Goal: Task Accomplishment & Management: Manage account settings

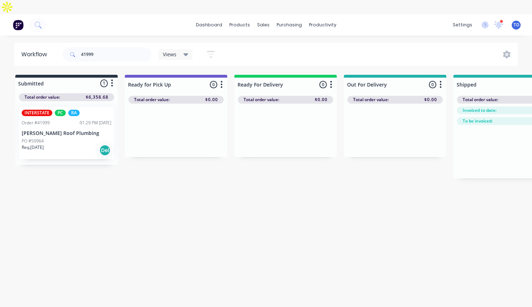
drag, startPoint x: 0, startPoint y: 0, endPoint x: 289, endPoint y: 122, distance: 313.5
click at [289, 122] on div at bounding box center [285, 130] width 102 height 53
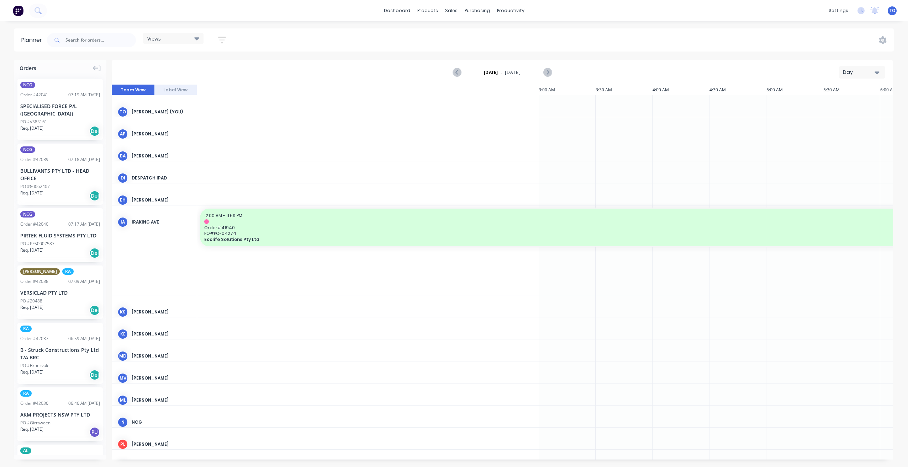
scroll to position [0, 797]
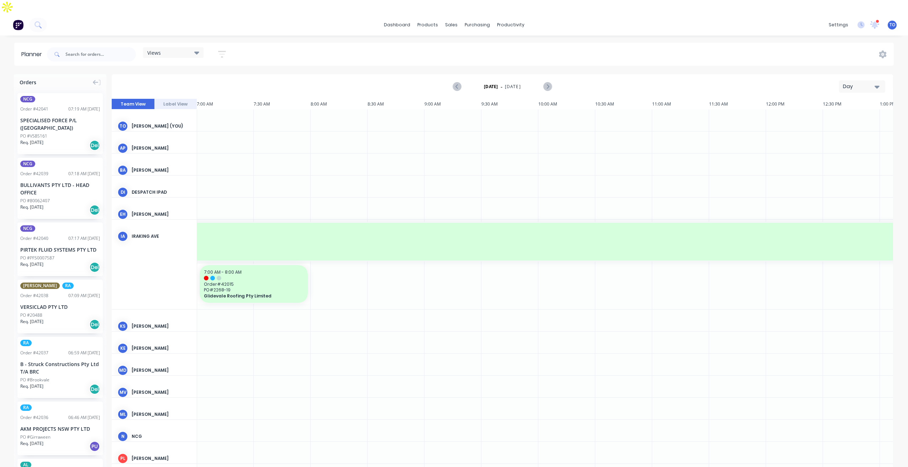
click at [859, 83] on div "Day" at bounding box center [859, 86] width 33 height 7
click at [833, 113] on div "Week" at bounding box center [849, 120] width 70 height 14
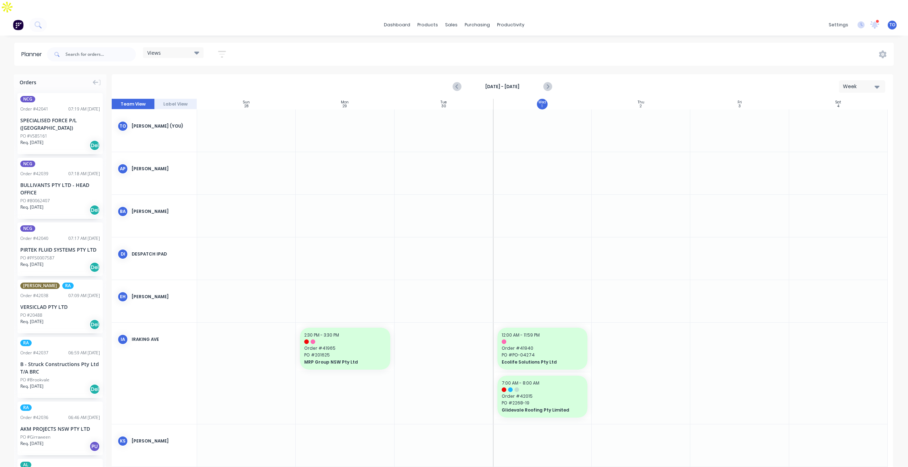
click at [221, 54] on icon "button" at bounding box center [222, 54] width 6 height 1
click at [209, 99] on div "Show/Hide orders" at bounding box center [184, 102] width 49 height 7
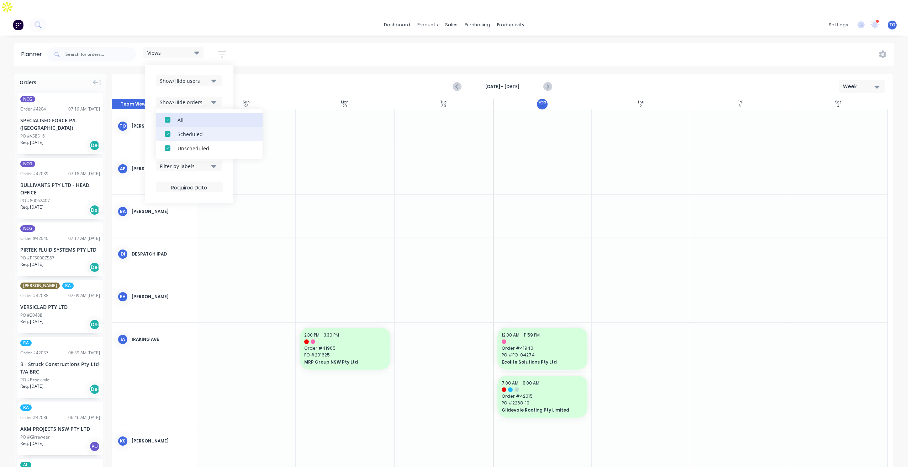
click at [201, 113] on button "All" at bounding box center [209, 120] width 107 height 14
click at [201, 144] on div "Unscheduled" at bounding box center [212, 147] width 71 height 7
click at [227, 72] on div "Show/Hide users Show/Hide orders All Scheduled Unscheduled Filter by status Fil…" at bounding box center [189, 134] width 88 height 138
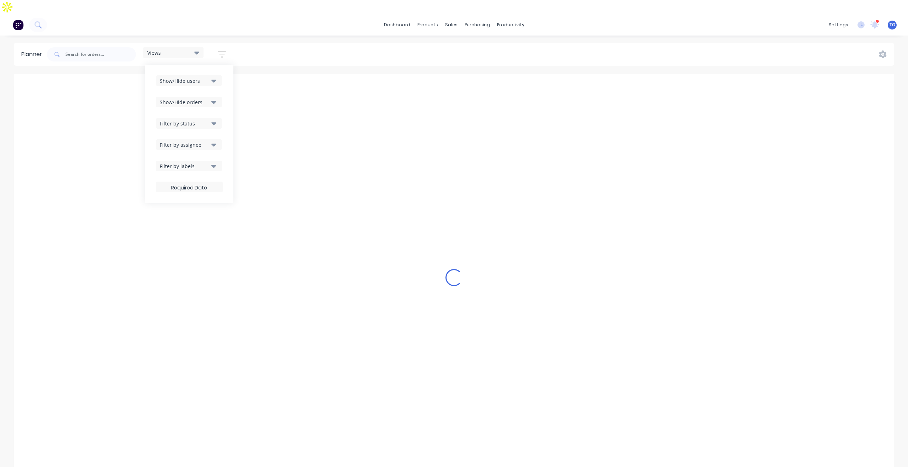
click at [209, 120] on div "Filter by status" at bounding box center [184, 123] width 49 height 7
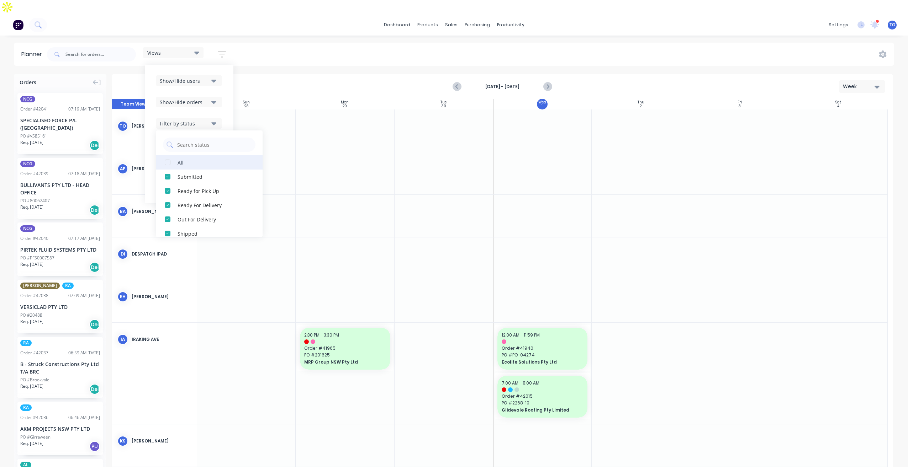
click at [181, 159] on div "All" at bounding box center [212, 162] width 71 height 7
click at [224, 101] on div "Show/Hide users Show/Hide orders Filter by status All Draft Quote Archived Deli…" at bounding box center [189, 134] width 88 height 138
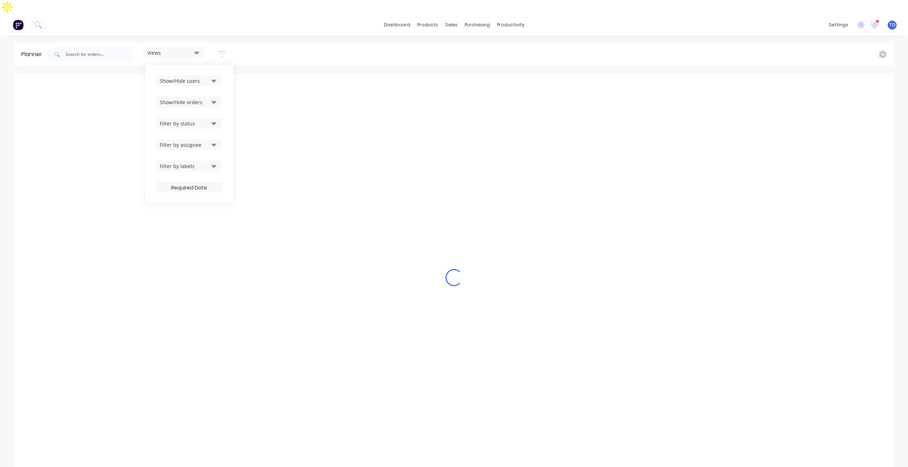
click at [210, 136] on div "Show/Hide users Show/Hide orders Filter by status Filter by assignee Filter by …" at bounding box center [189, 133] width 67 height 117
click at [210, 139] on button "Filter by assignee" at bounding box center [189, 144] width 66 height 11
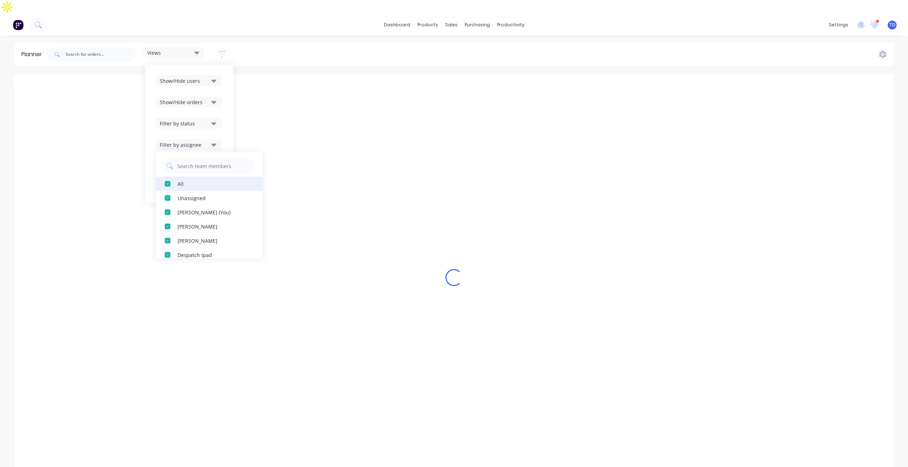
drag, startPoint x: 177, startPoint y: 172, endPoint x: 181, endPoint y: 172, distance: 3.9
click at [177, 177] on button "All" at bounding box center [209, 184] width 107 height 14
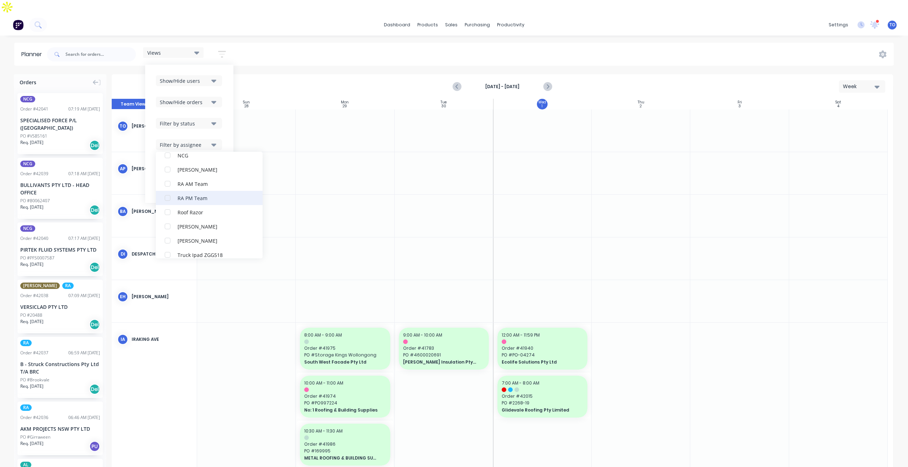
click at [187, 194] on div "RA PM Team" at bounding box center [212, 197] width 71 height 7
drag, startPoint x: 224, startPoint y: 101, endPoint x: 220, endPoint y: 150, distance: 48.6
click at [225, 102] on div "Show/Hide users Show/Hide orders Filter by status Filter by assignee All Unassi…" at bounding box center [189, 134] width 88 height 138
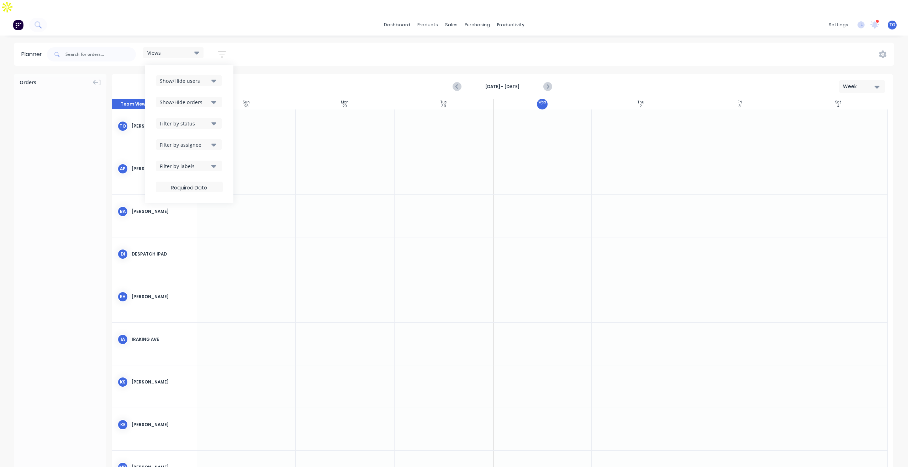
click at [207, 163] on div "Filter by labels" at bounding box center [184, 166] width 49 height 7
click at [207, 123] on div "Show/Hide users Show/Hide orders Filter by status Filter by assignee Filter by …" at bounding box center [189, 133] width 67 height 117
click at [207, 141] on div "Filter by assignee" at bounding box center [184, 144] width 49 height 7
click at [183, 180] on div "All" at bounding box center [212, 183] width 71 height 7
click at [184, 180] on div "All" at bounding box center [212, 183] width 71 height 7
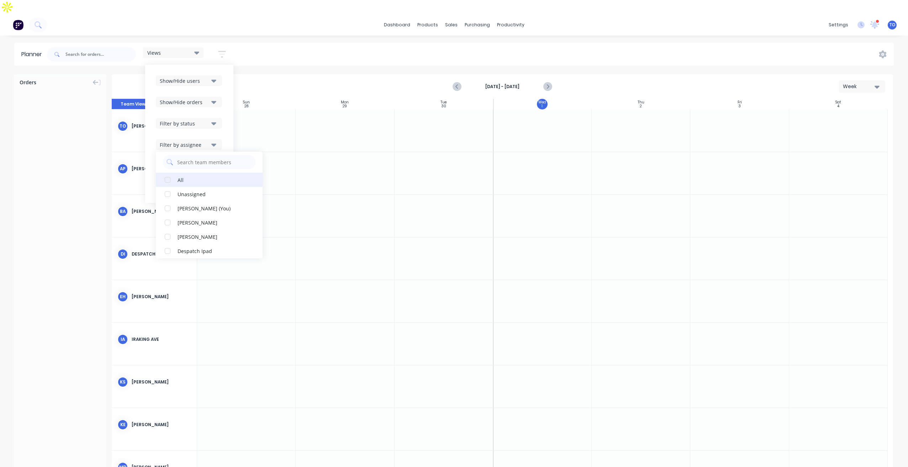
scroll to position [0, 0]
click at [182, 180] on div "All" at bounding box center [212, 183] width 71 height 7
click at [226, 112] on div "Show/Hide users Show/Hide orders Filter by status Filter by assignee All Unassi…" at bounding box center [189, 134] width 88 height 138
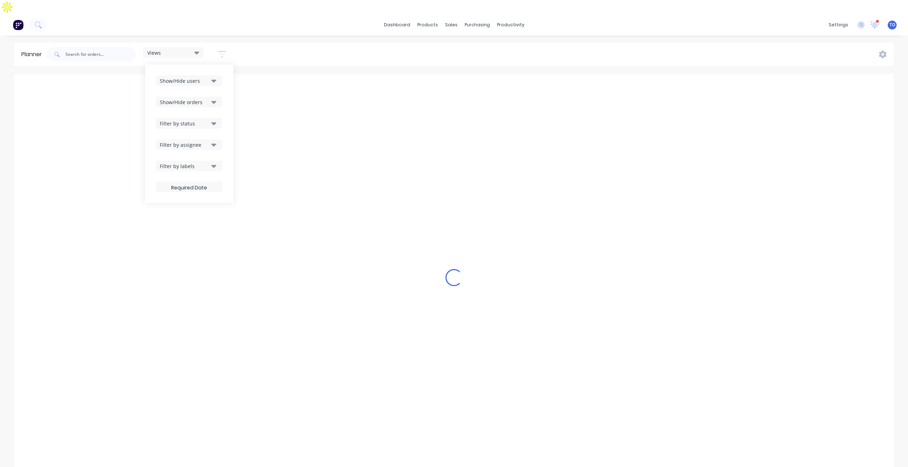
click at [207, 120] on div "Filter by status" at bounding box center [184, 123] width 49 height 7
drag, startPoint x: 205, startPoint y: 108, endPoint x: 207, endPoint y: 99, distance: 9.8
click at [206, 120] on div "Filter by status" at bounding box center [184, 123] width 49 height 7
click at [209, 99] on div "Show/Hide orders" at bounding box center [184, 102] width 49 height 7
click at [208, 77] on div "Show/Hide users" at bounding box center [184, 80] width 49 height 7
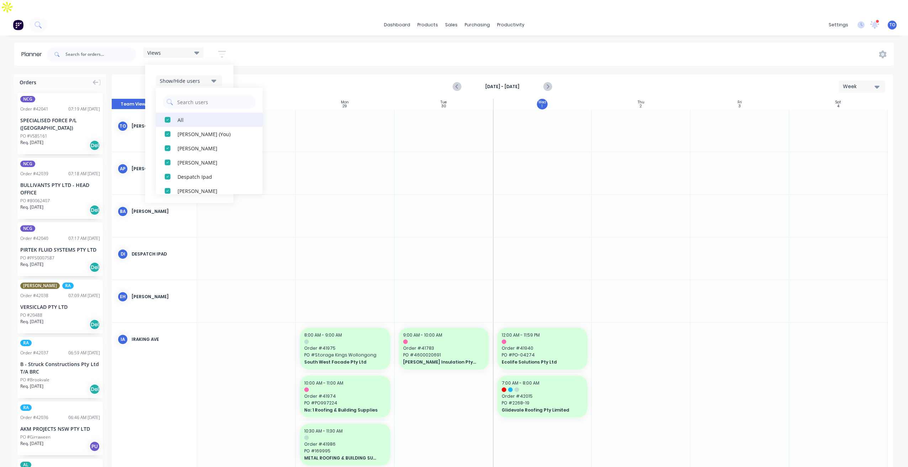
click at [184, 116] on div "All" at bounding box center [212, 119] width 71 height 7
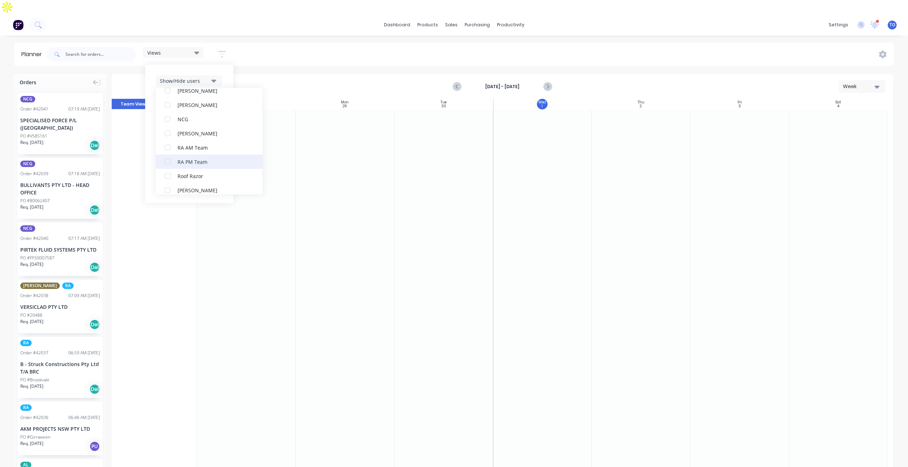
scroll to position [178, 0]
click at [182, 152] on div "RA PM Team" at bounding box center [212, 155] width 71 height 7
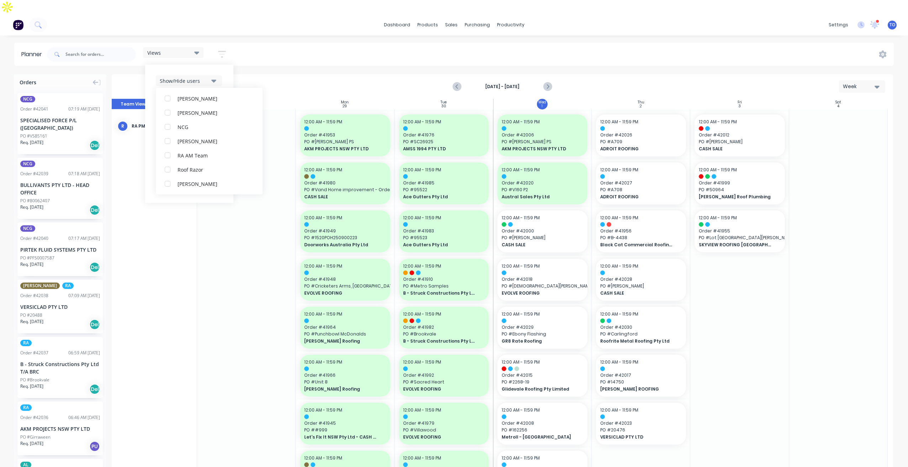
scroll to position [0, 0]
click at [223, 75] on div "Show/Hide users" at bounding box center [189, 80] width 67 height 11
drag, startPoint x: 242, startPoint y: 292, endPoint x: 635, endPoint y: 294, distance: 393.4
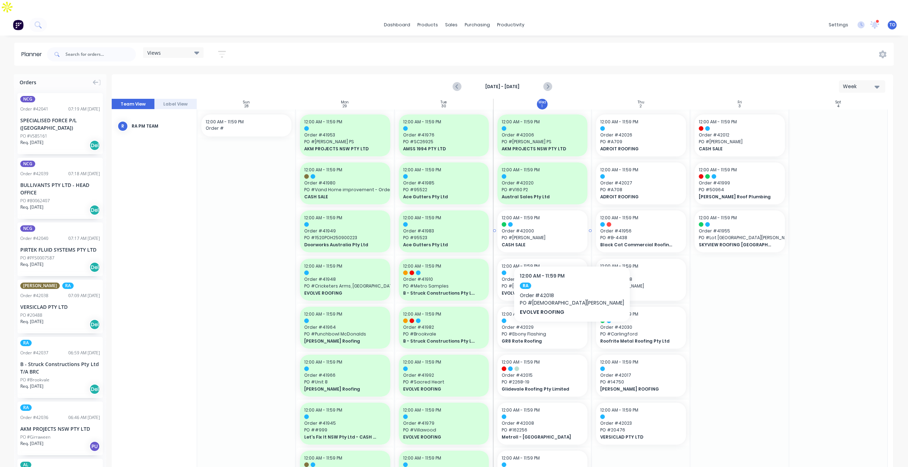
click at [547, 228] on span "Order # 42000" at bounding box center [542, 231] width 81 height 6
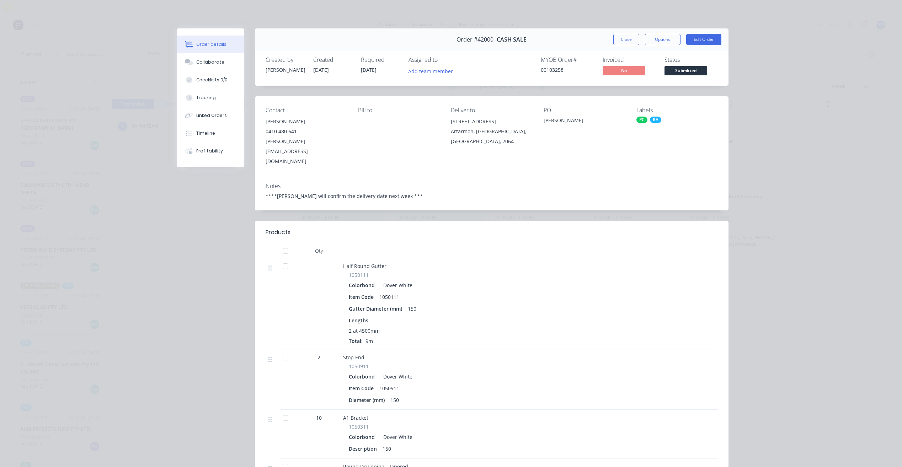
drag, startPoint x: 624, startPoint y: 39, endPoint x: 636, endPoint y: 41, distance: 12.8
click at [624, 38] on button "Close" at bounding box center [627, 39] width 26 height 11
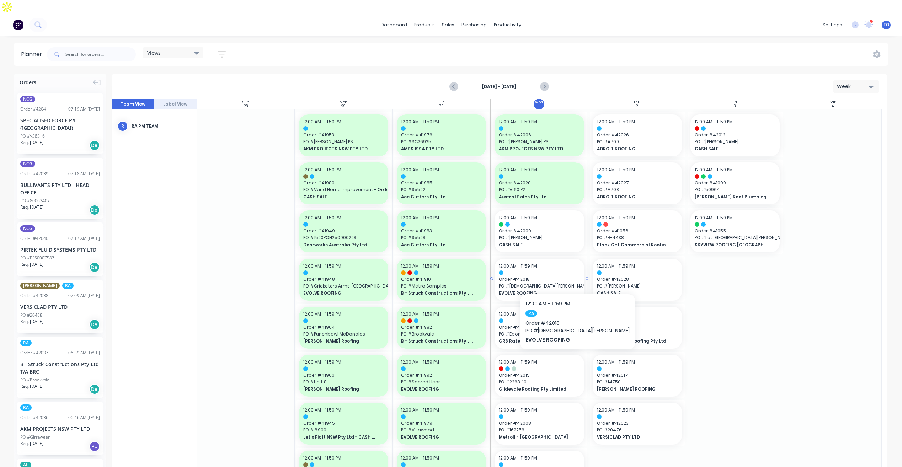
click at [548, 283] on span "PO # [DEMOGRAPHIC_DATA][PERSON_NAME]" at bounding box center [539, 286] width 81 height 6
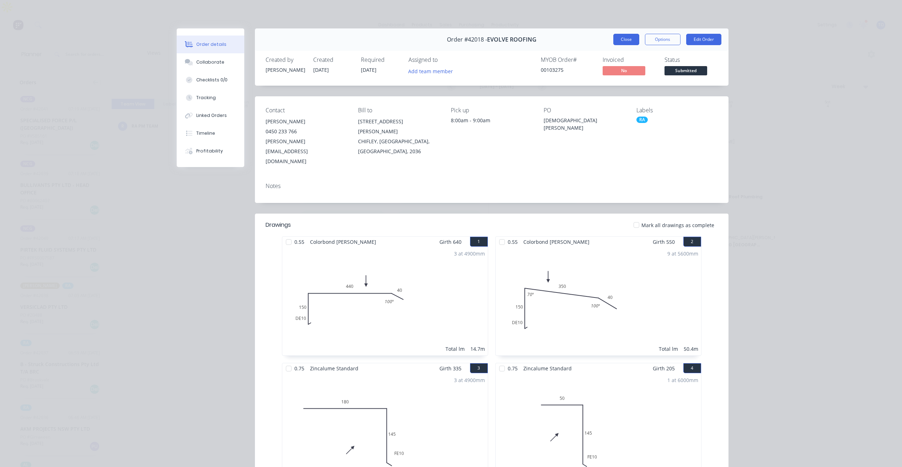
click at [626, 39] on button "Close" at bounding box center [627, 39] width 26 height 11
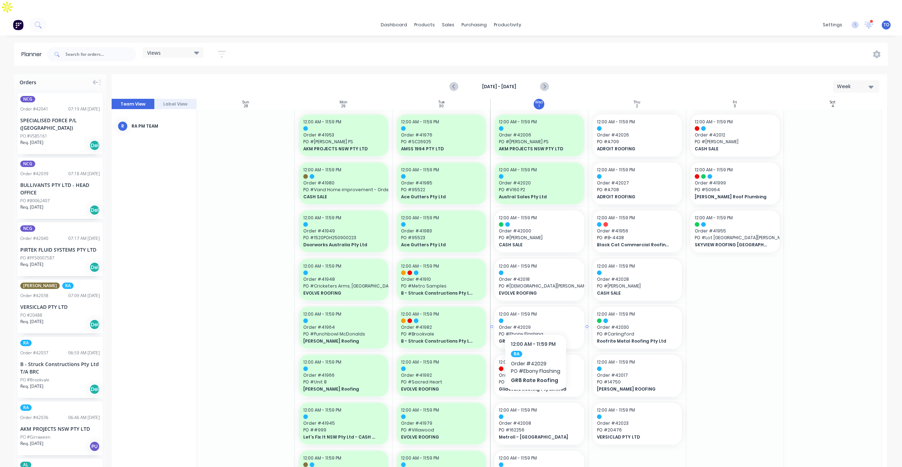
click at [536, 324] on span "Order # 42029" at bounding box center [539, 327] width 81 height 6
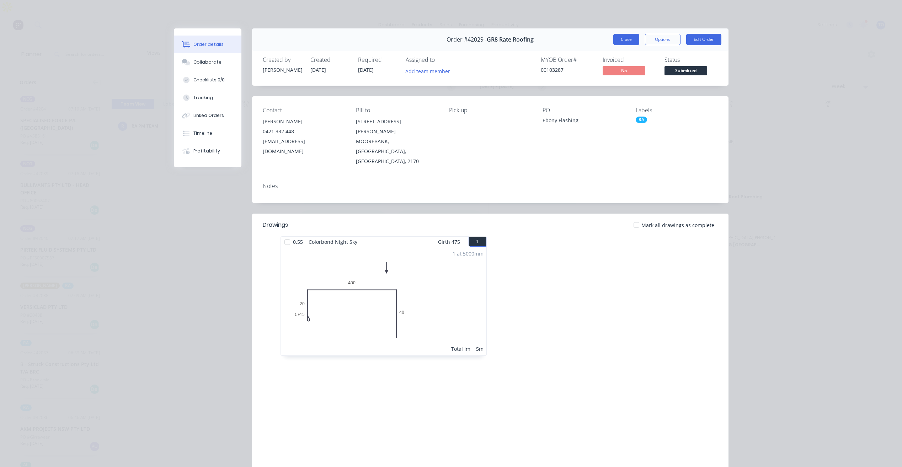
click at [625, 37] on button "Close" at bounding box center [627, 39] width 26 height 11
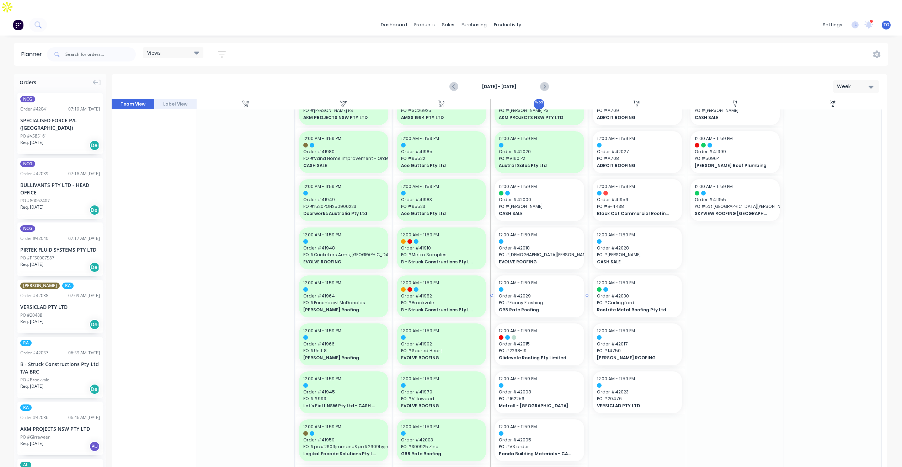
scroll to position [71, 0]
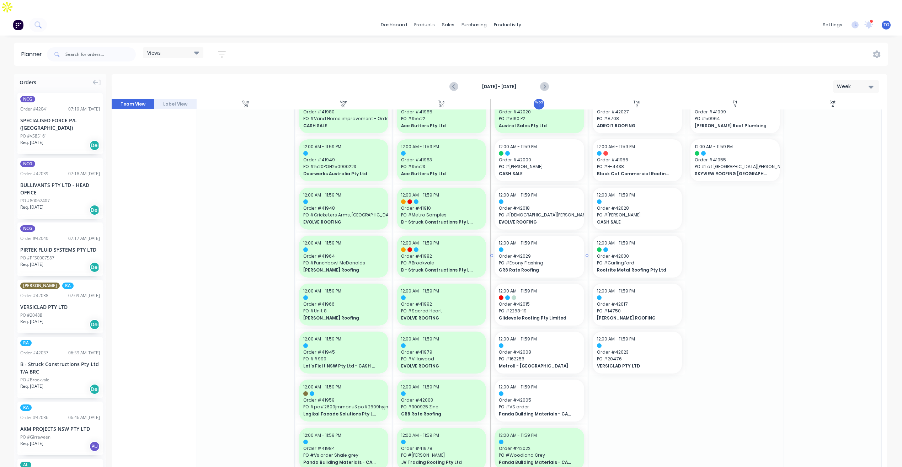
click at [543, 267] on span "GR8 Rate Roofing" at bounding box center [535, 270] width 73 height 6
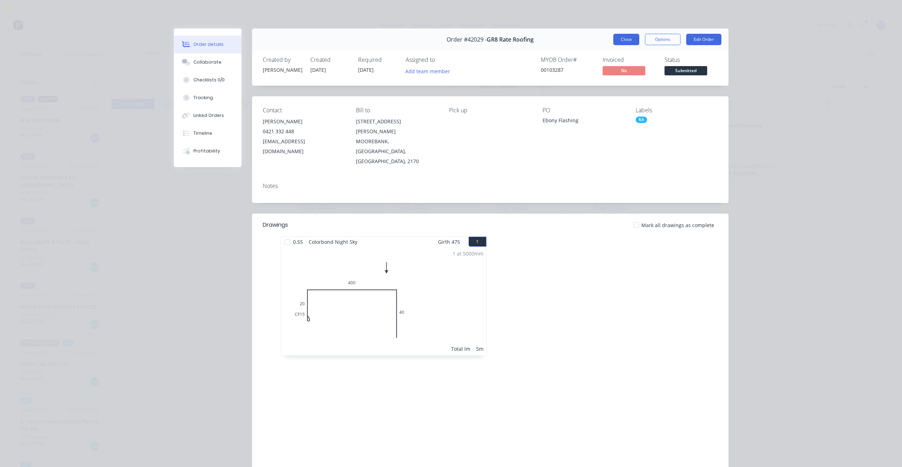
click at [622, 42] on button "Close" at bounding box center [627, 39] width 26 height 11
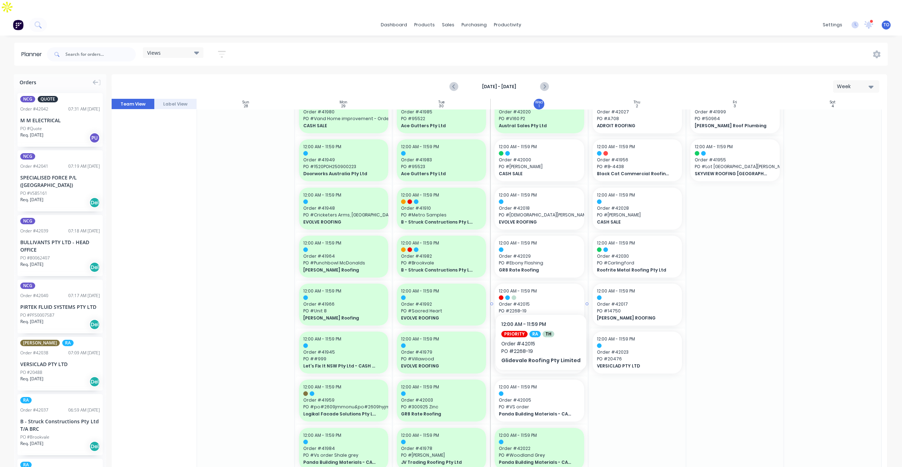
click at [539, 315] on span "Glidevale Roofing Pty Limited" at bounding box center [535, 318] width 73 height 6
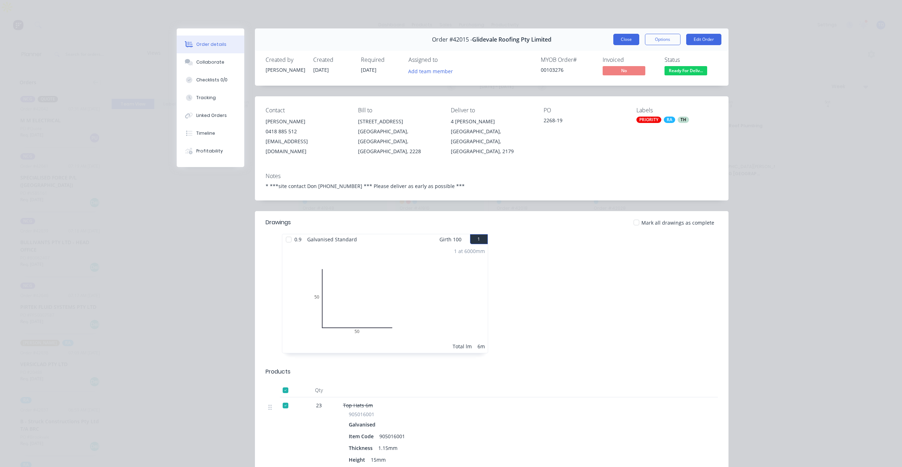
click at [619, 41] on button "Close" at bounding box center [627, 39] width 26 height 11
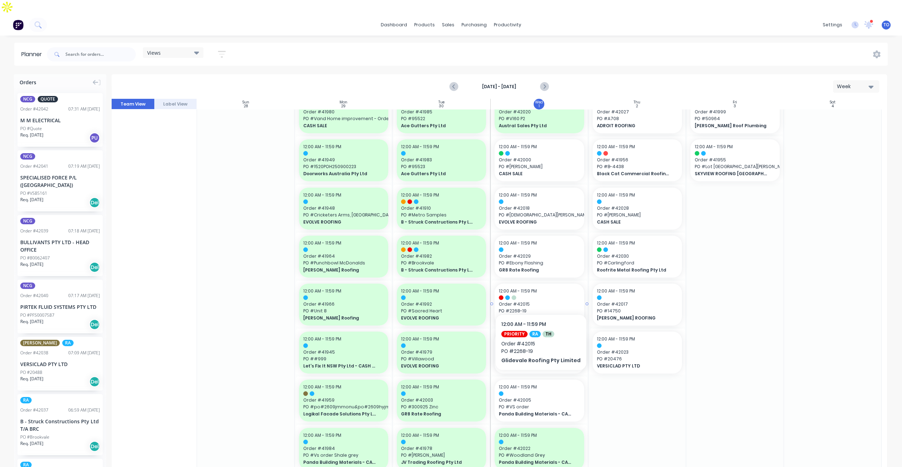
click at [521, 301] on span "Order # 42015" at bounding box center [539, 304] width 81 height 6
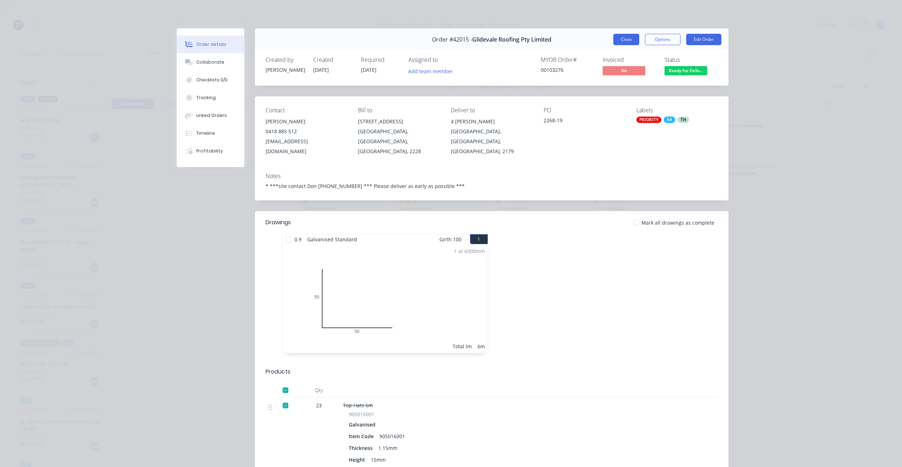
click at [622, 41] on button "Close" at bounding box center [627, 39] width 26 height 11
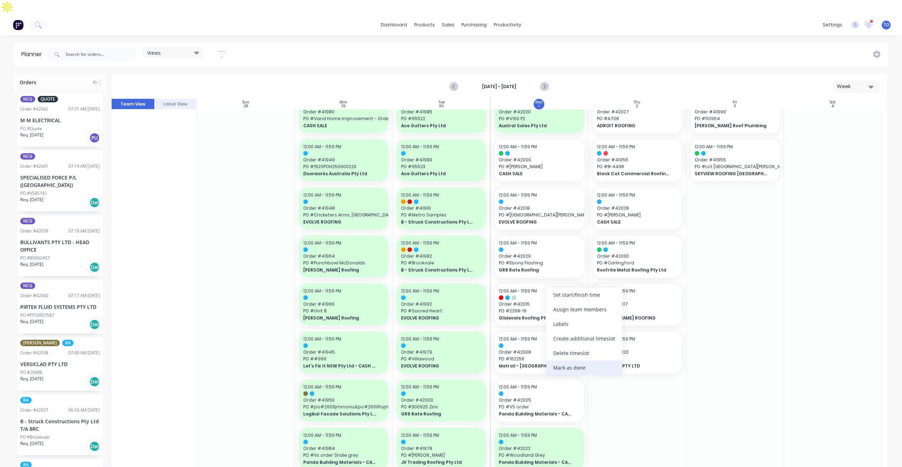
click at [568, 370] on div "Mark as done" at bounding box center [584, 368] width 76 height 15
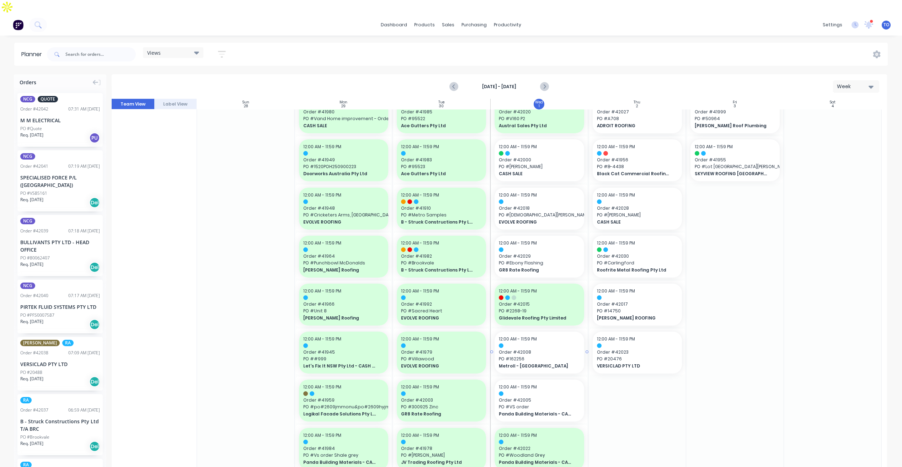
click at [520, 356] on span "PO # 162256" at bounding box center [539, 359] width 81 height 6
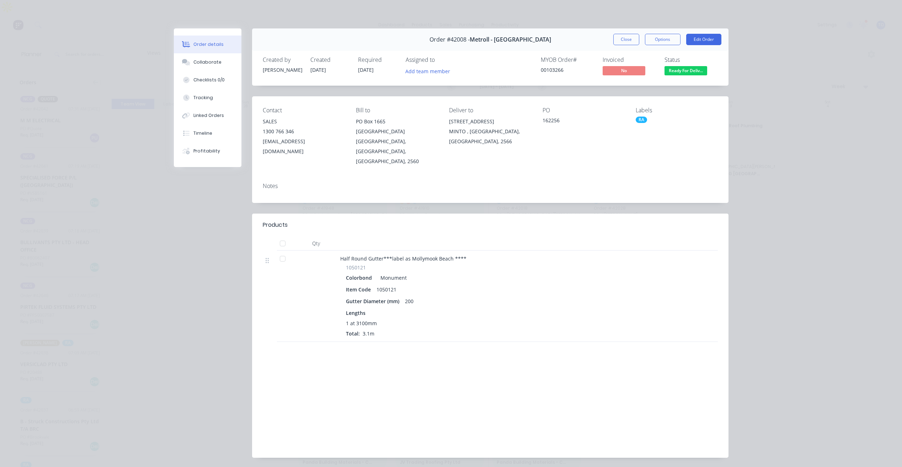
click at [616, 31] on div "Order #42008 - Metroll - [GEOGRAPHIC_DATA] Close Options Edit Order" at bounding box center [490, 39] width 477 height 22
click at [618, 41] on button "Close" at bounding box center [627, 39] width 26 height 11
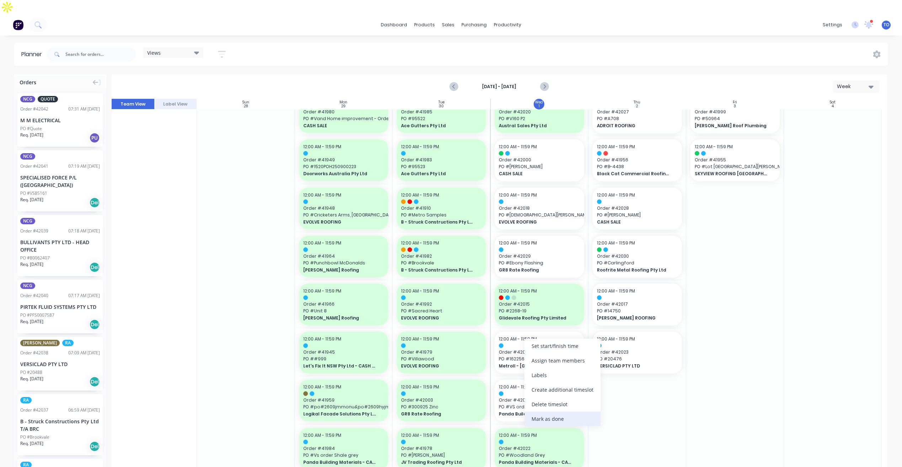
click at [551, 422] on div "Mark as done" at bounding box center [563, 419] width 76 height 15
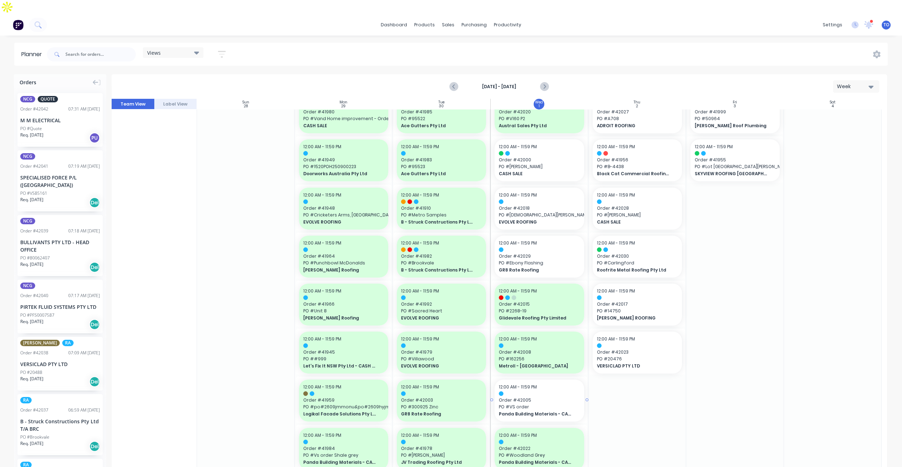
click at [548, 405] on div "12:00 AM - 11:59 PM Order # 42005 PO # VS order Panda Building Materials - CASH…" at bounding box center [539, 401] width 89 height 42
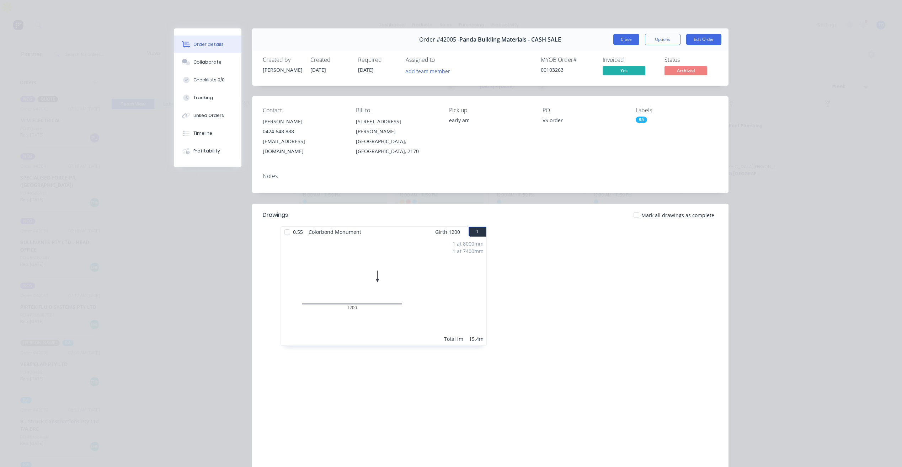
click at [617, 38] on button "Close" at bounding box center [627, 39] width 26 height 11
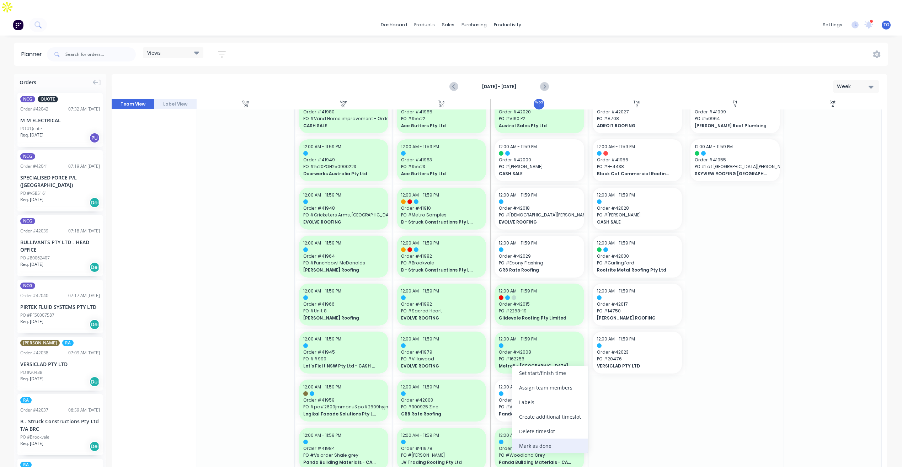
click at [523, 445] on div "Mark as done" at bounding box center [550, 446] width 76 height 15
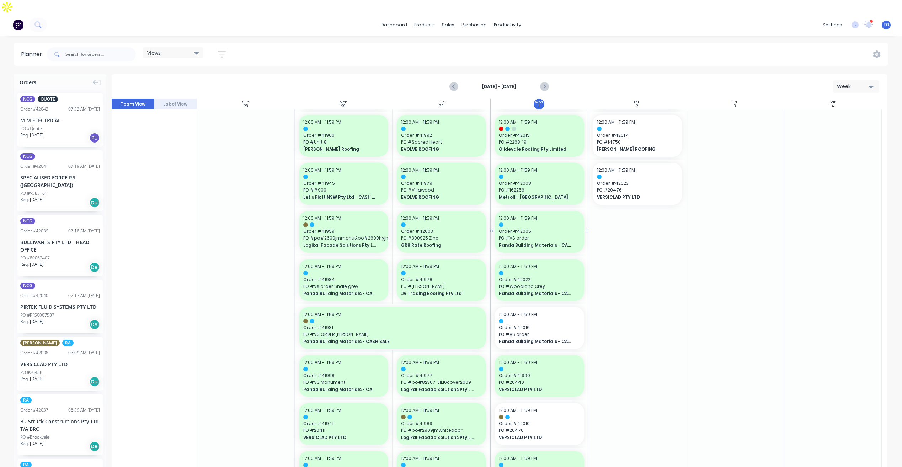
scroll to position [285, 0]
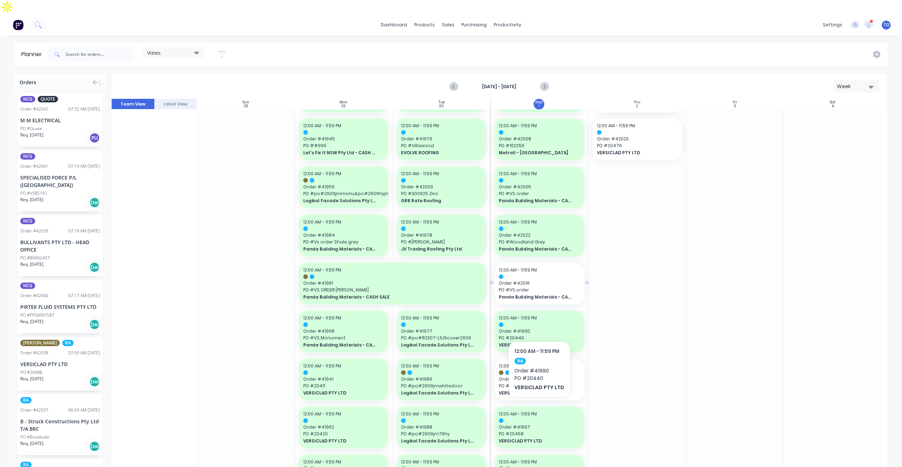
click at [540, 280] on span "Order # 42016" at bounding box center [539, 283] width 81 height 6
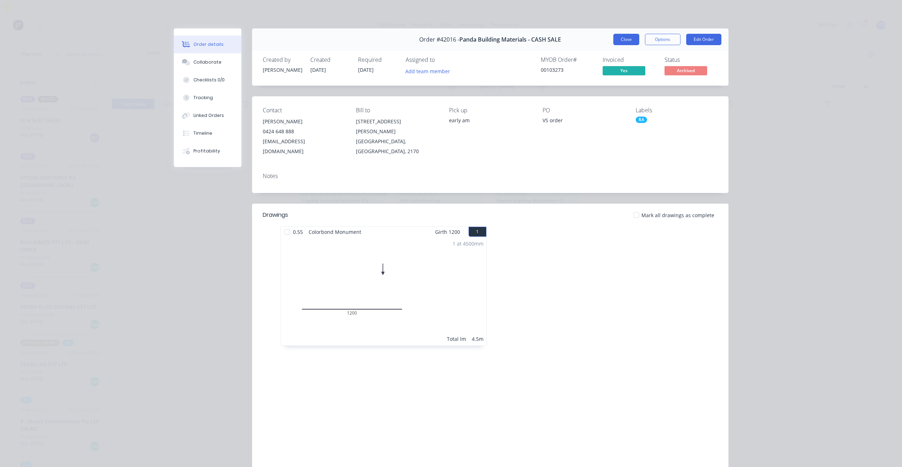
click at [619, 45] on button "Close" at bounding box center [627, 39] width 26 height 11
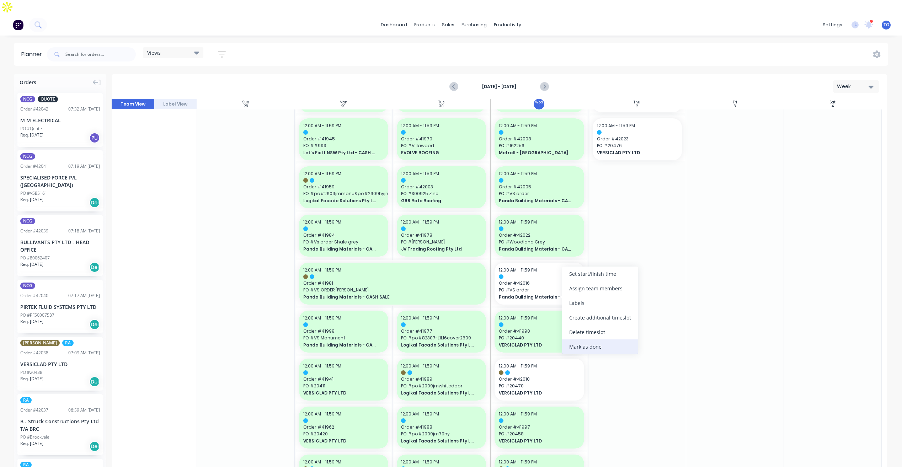
click at [600, 350] on div "Mark as done" at bounding box center [600, 347] width 76 height 15
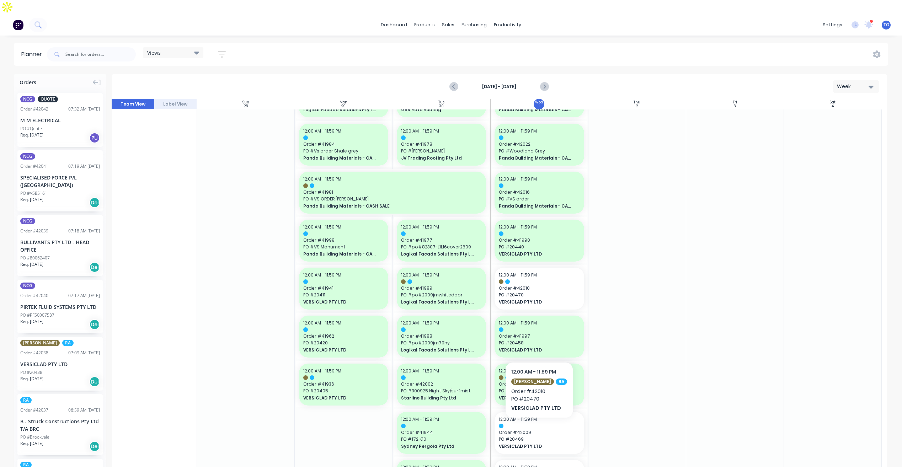
scroll to position [391, 0]
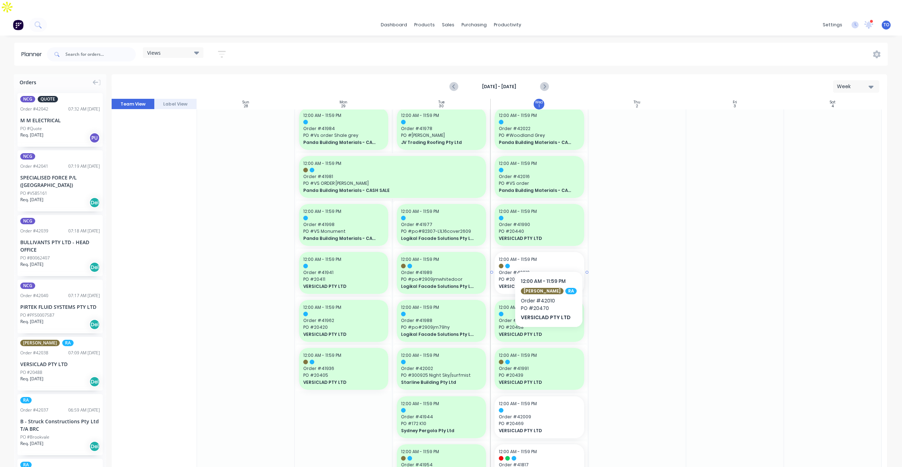
click at [545, 264] on div at bounding box center [539, 266] width 81 height 5
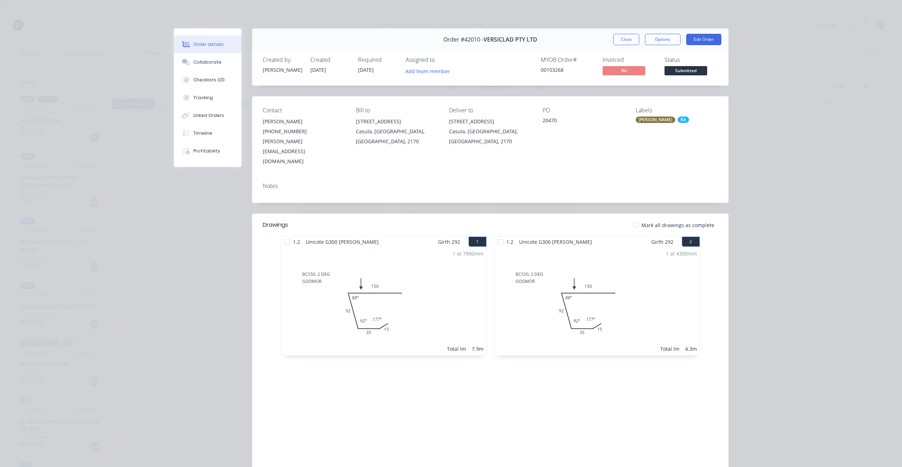
click at [613, 46] on div "Order #42010 - VERSICLAD PTY LTD Close Options Edit Order" at bounding box center [490, 39] width 477 height 22
click at [614, 42] on button "Close" at bounding box center [627, 39] width 26 height 11
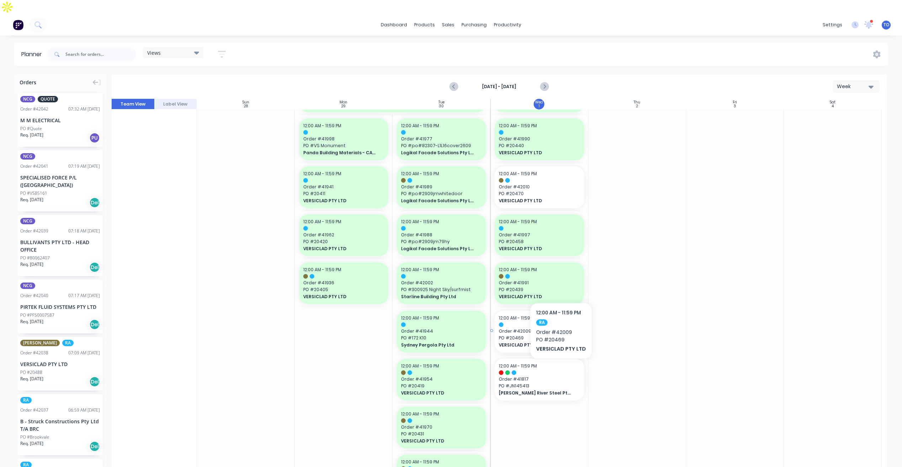
scroll to position [462, 0]
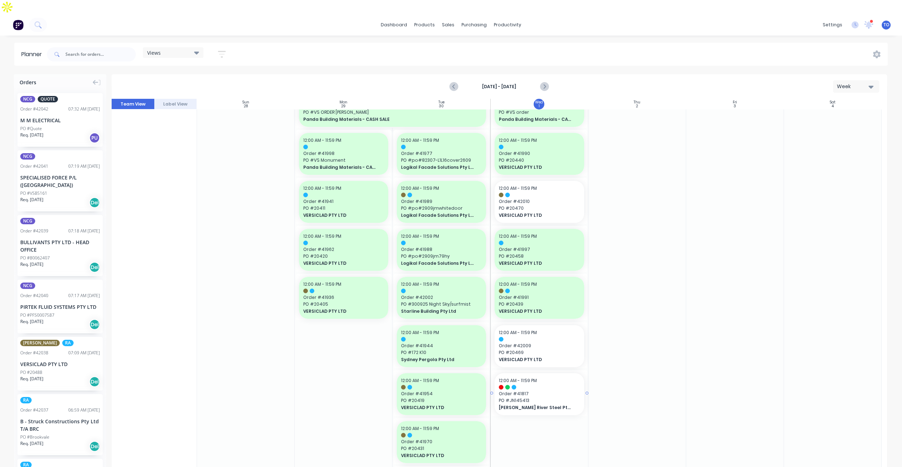
click at [549, 405] on span "[PERSON_NAME] River Steel Pty Ltd" at bounding box center [535, 408] width 73 height 6
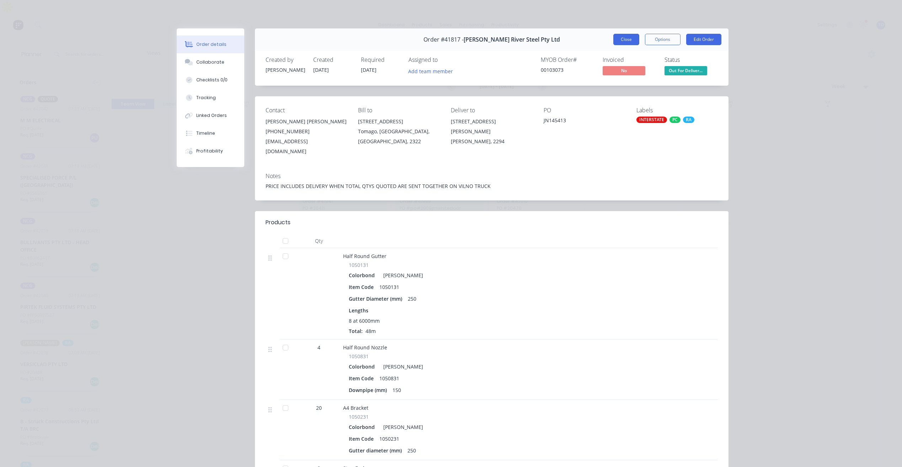
click at [618, 38] on button "Close" at bounding box center [627, 39] width 26 height 11
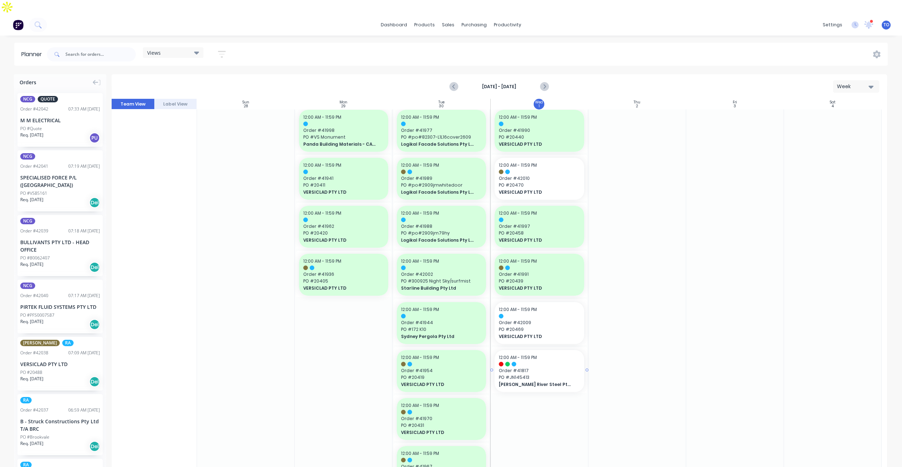
scroll to position [534, 0]
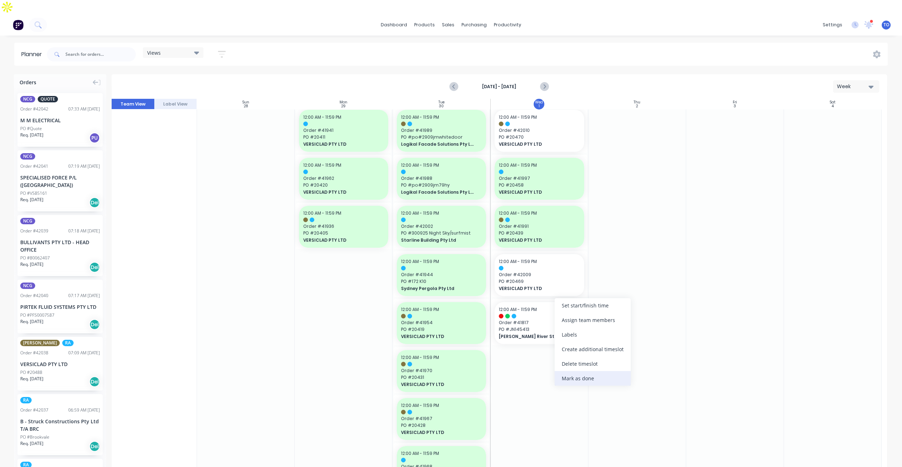
click at [572, 378] on div "Mark as done" at bounding box center [593, 378] width 76 height 15
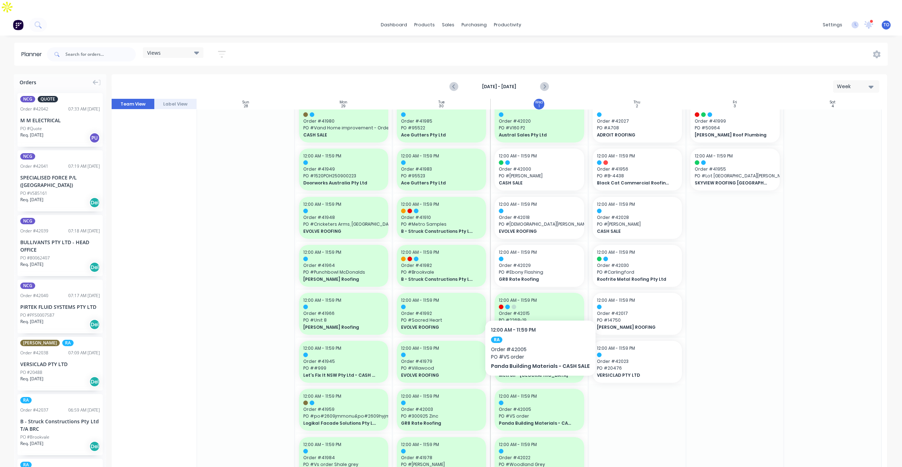
scroll to position [0, 0]
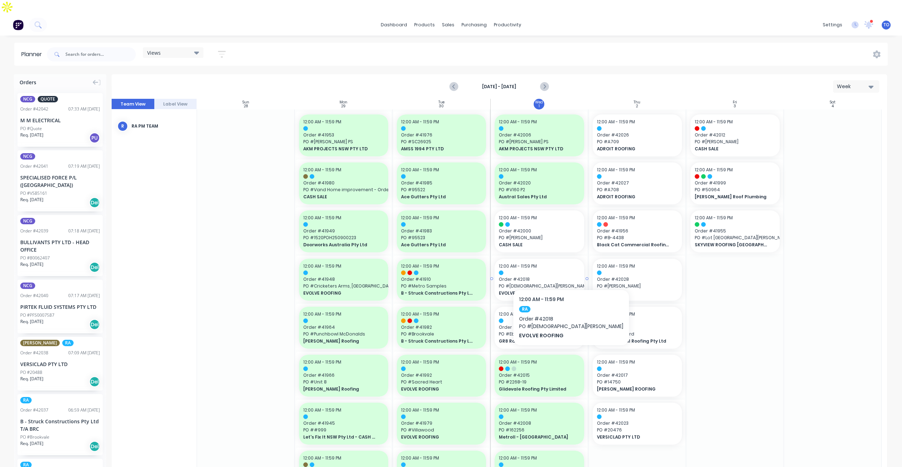
click at [541, 276] on span "Order # 42018" at bounding box center [539, 279] width 81 height 6
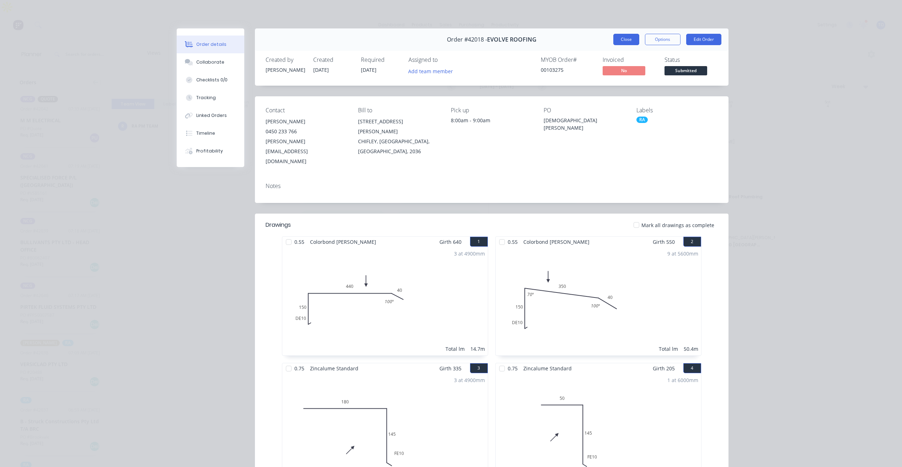
click at [619, 43] on button "Close" at bounding box center [627, 39] width 26 height 11
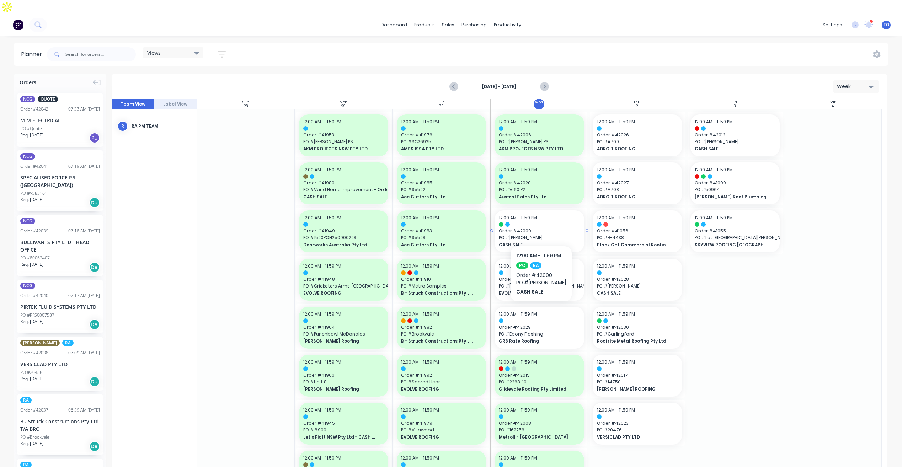
click at [544, 235] on span "PO # [PERSON_NAME]" at bounding box center [539, 238] width 81 height 6
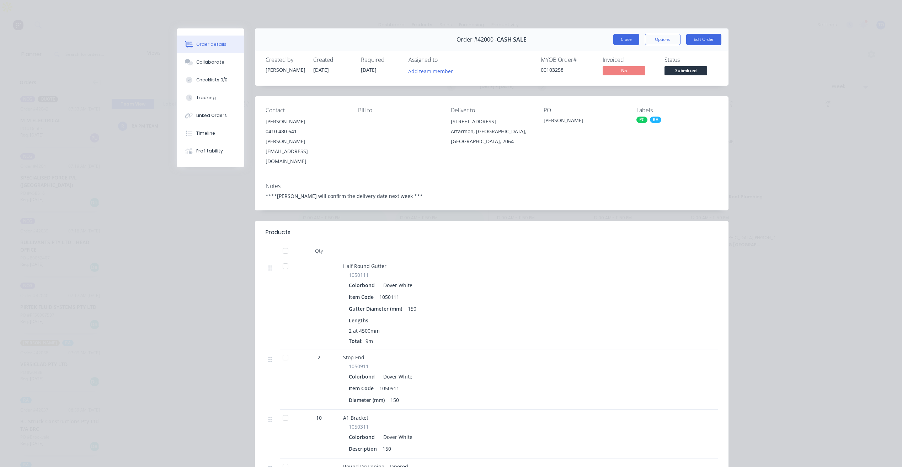
click at [623, 41] on button "Close" at bounding box center [627, 39] width 26 height 11
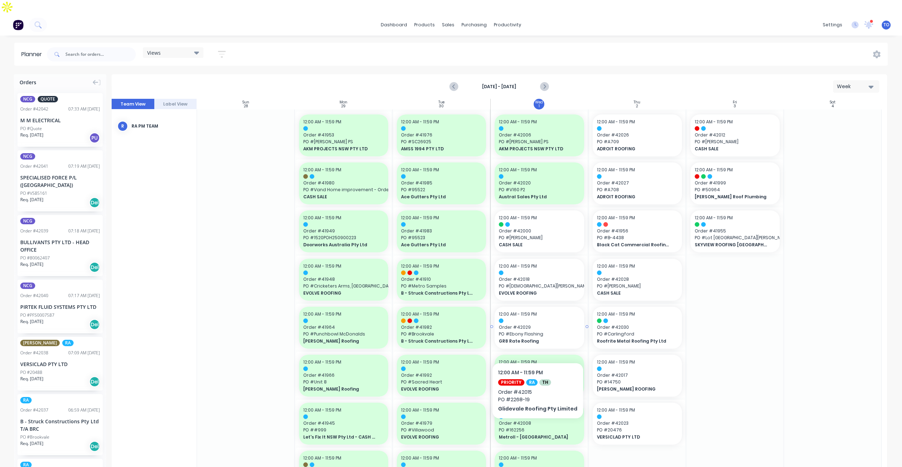
click at [550, 331] on span "PO # Ebony Flashing" at bounding box center [539, 334] width 81 height 6
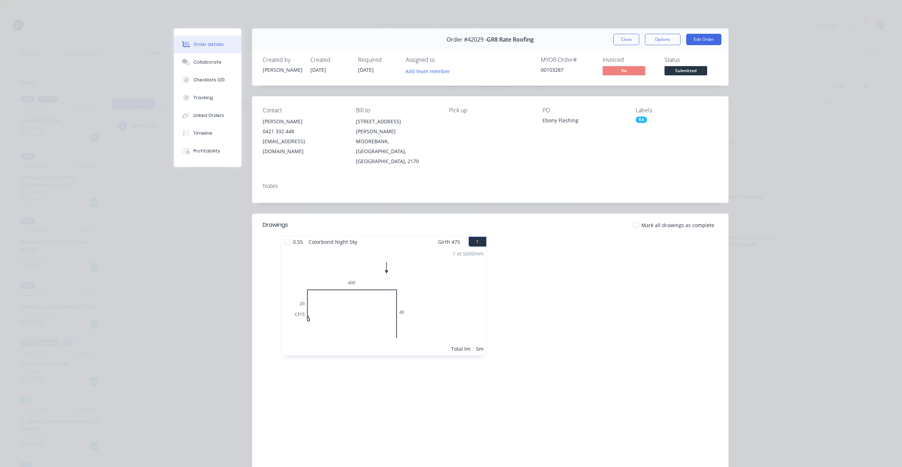
drag, startPoint x: 617, startPoint y: 41, endPoint x: 520, endPoint y: 71, distance: 102.4
click at [618, 42] on button "Close" at bounding box center [627, 39] width 26 height 11
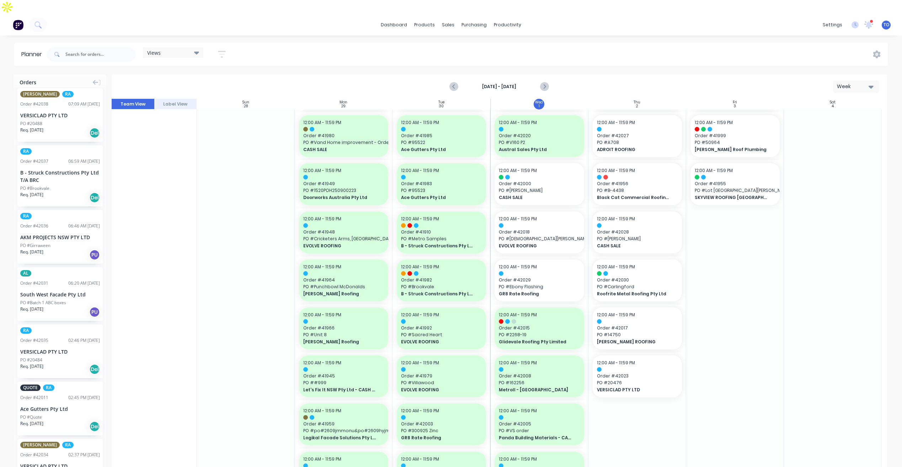
scroll to position [71, 0]
